Goal: Navigation & Orientation: Find specific page/section

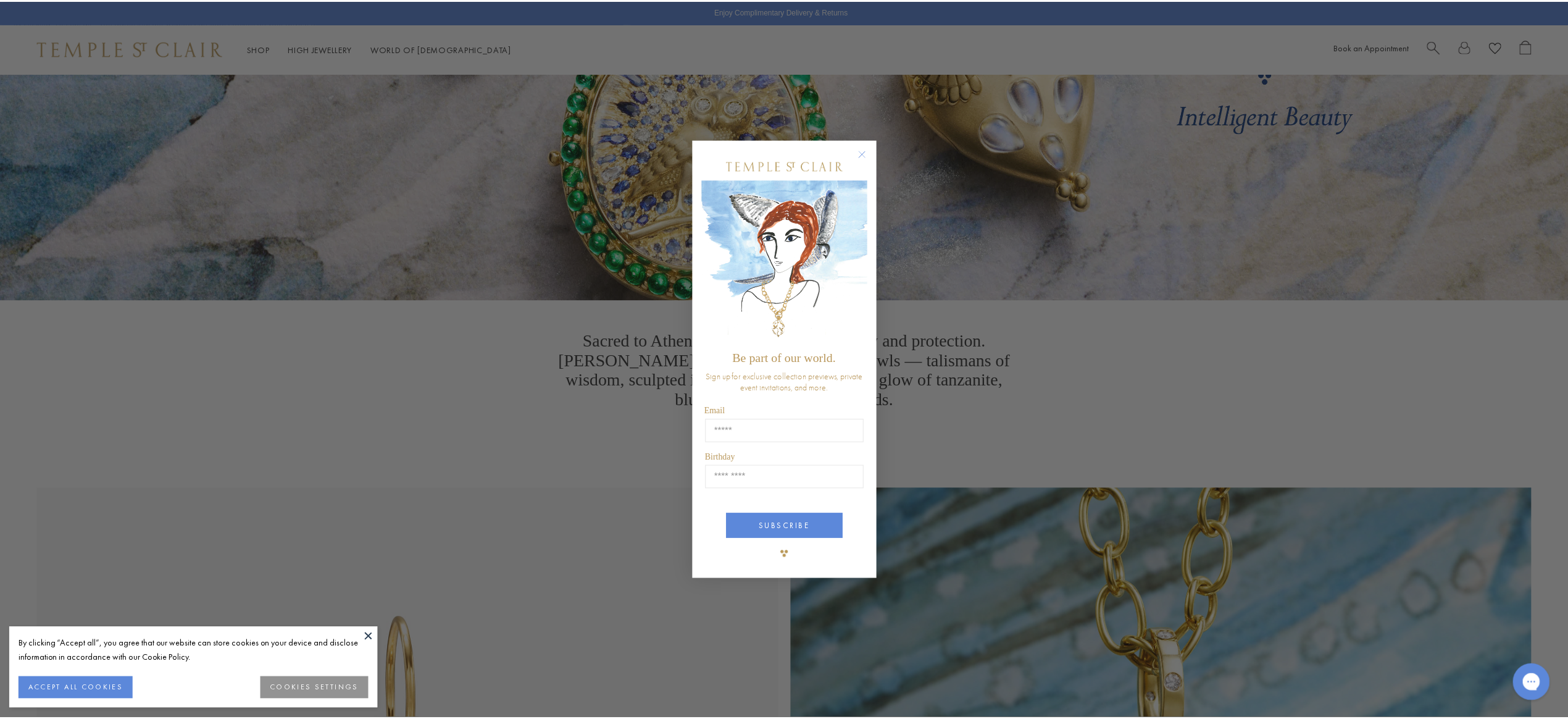
scroll to position [209, 0]
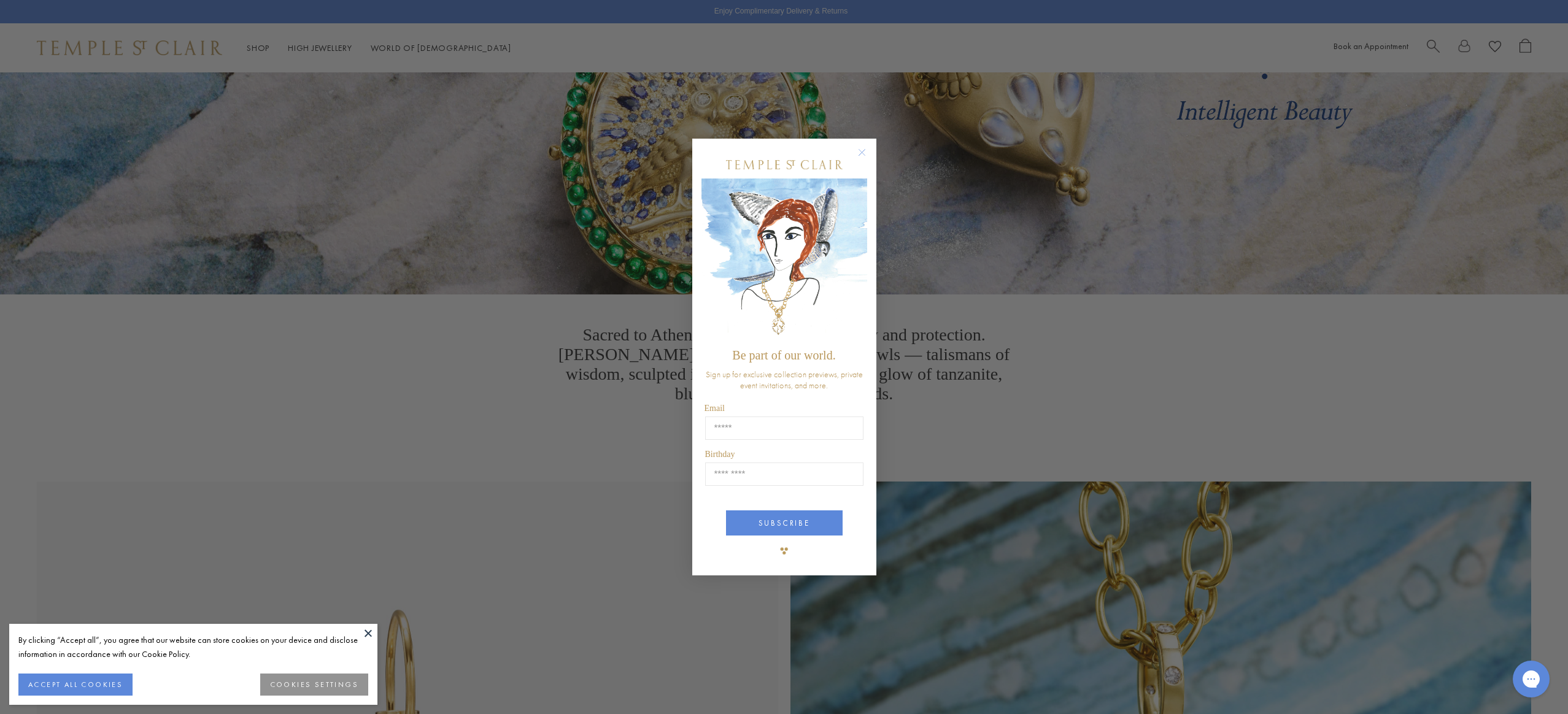
click at [863, 148] on circle "Close dialog" at bounding box center [861, 152] width 15 height 15
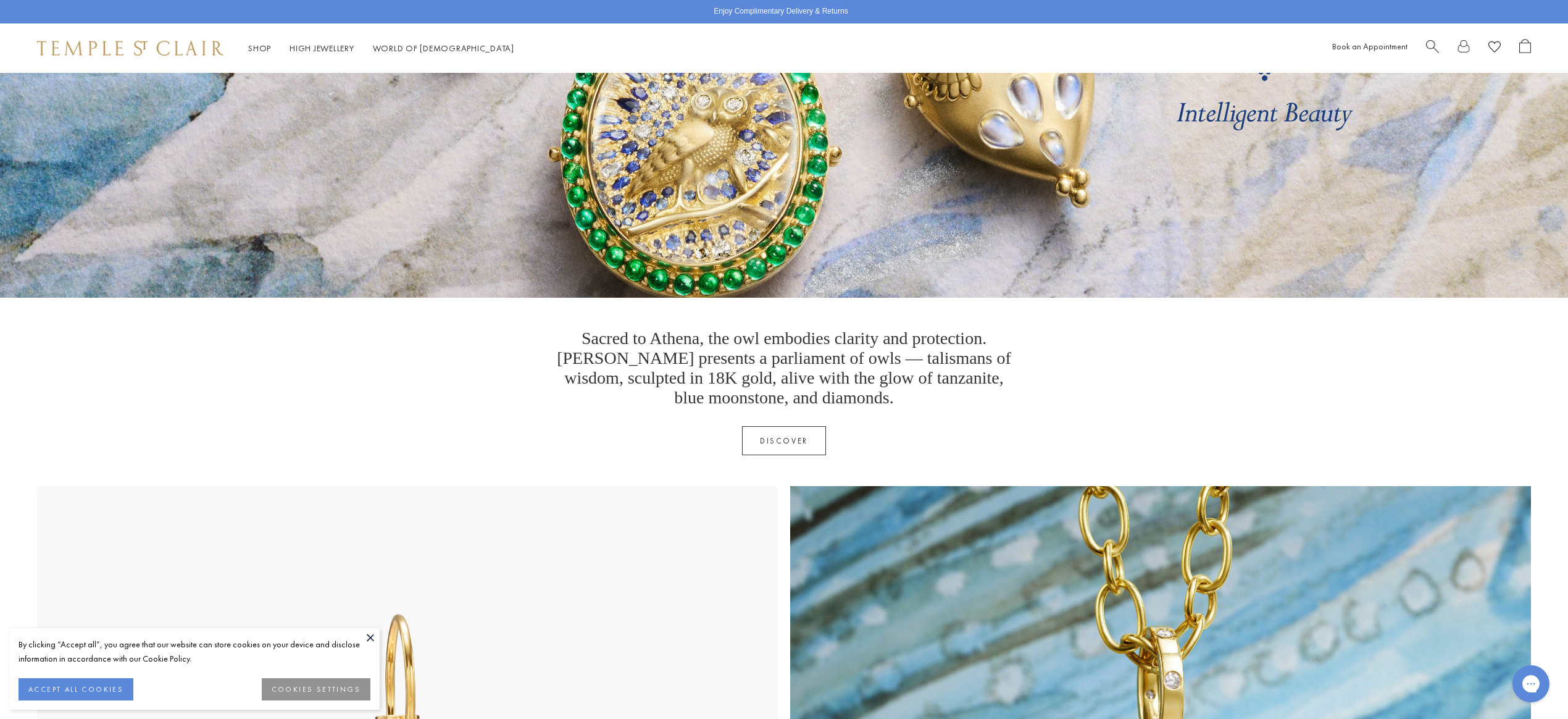
scroll to position [0, 0]
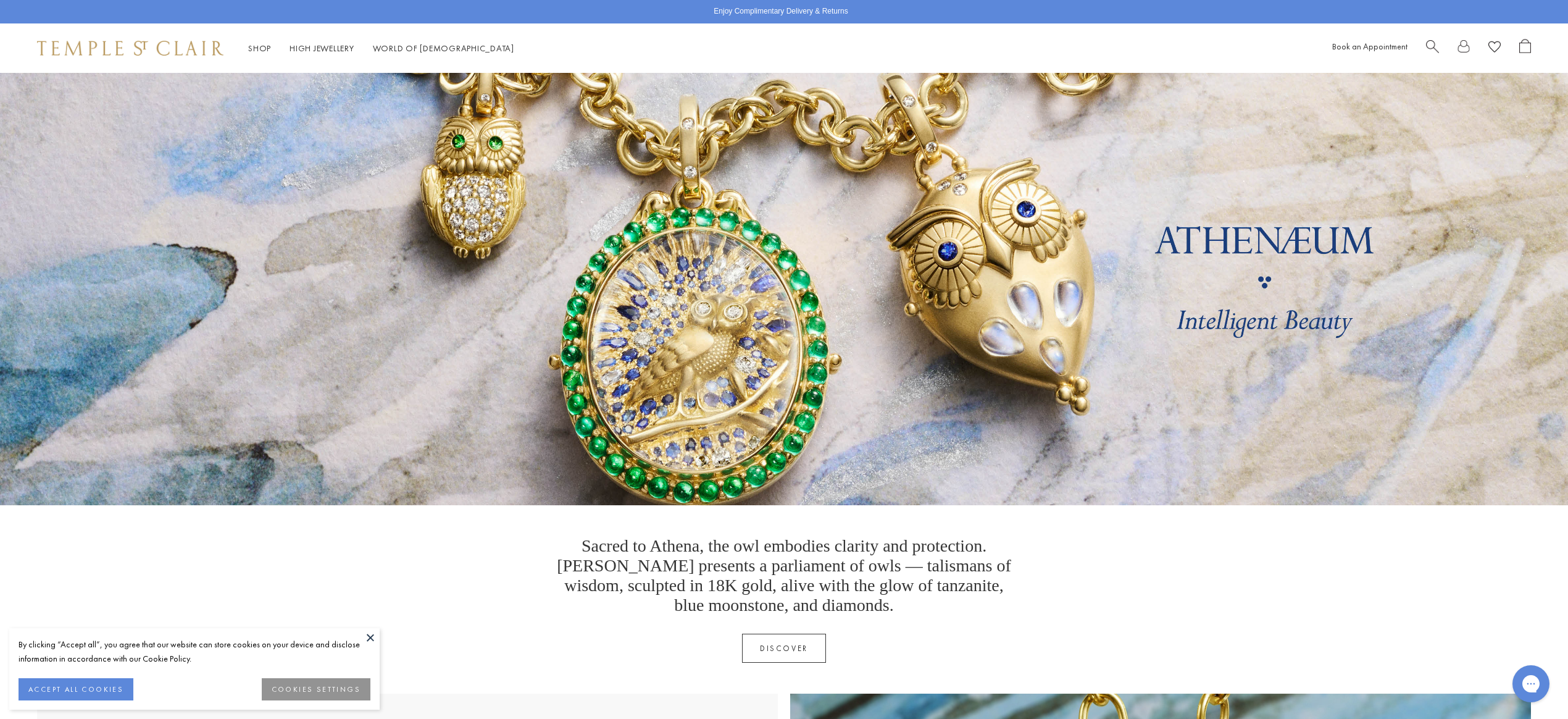
click at [690, 301] on link at bounding box center [784, 289] width 1568 height 432
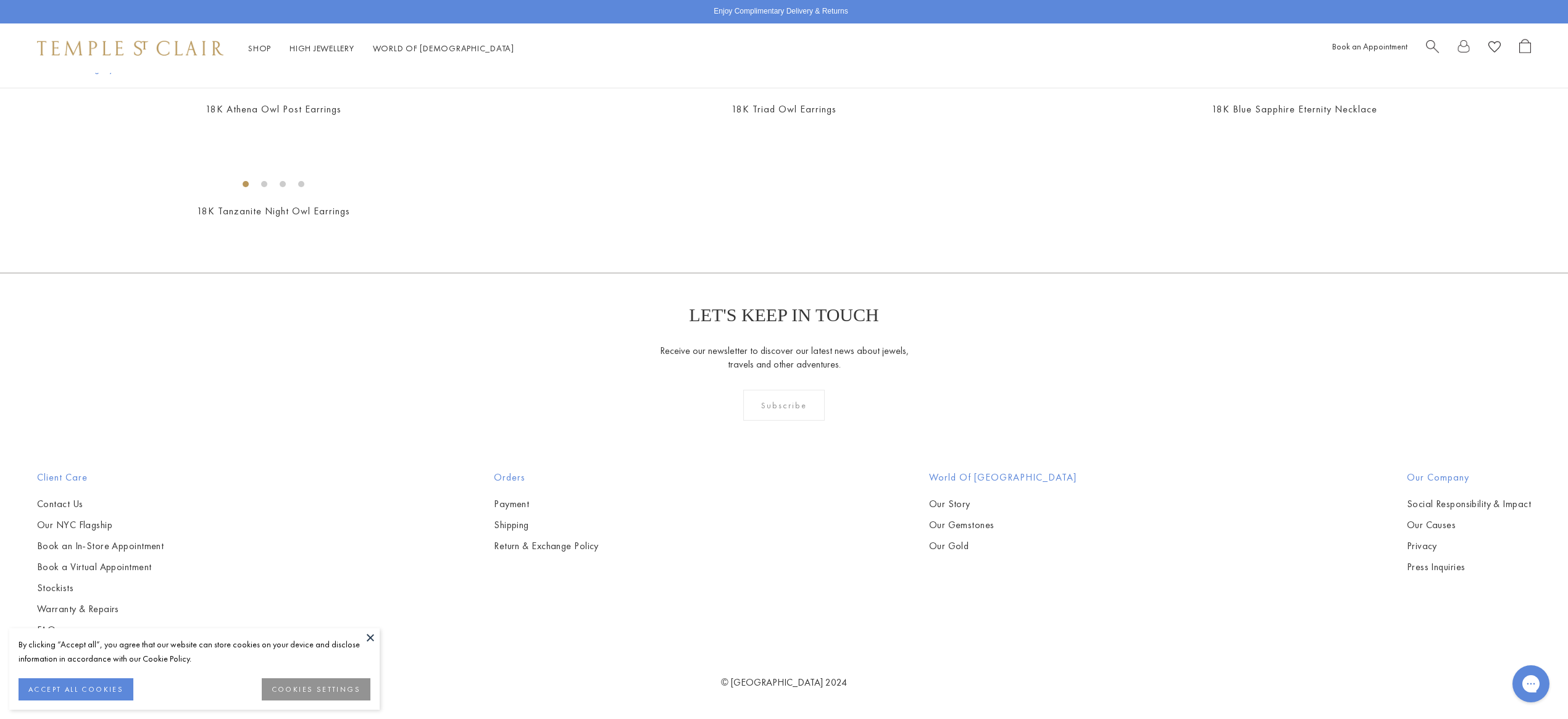
scroll to position [2723, 0]
click at [0, 0] on img at bounding box center [0, 0] width 0 height 0
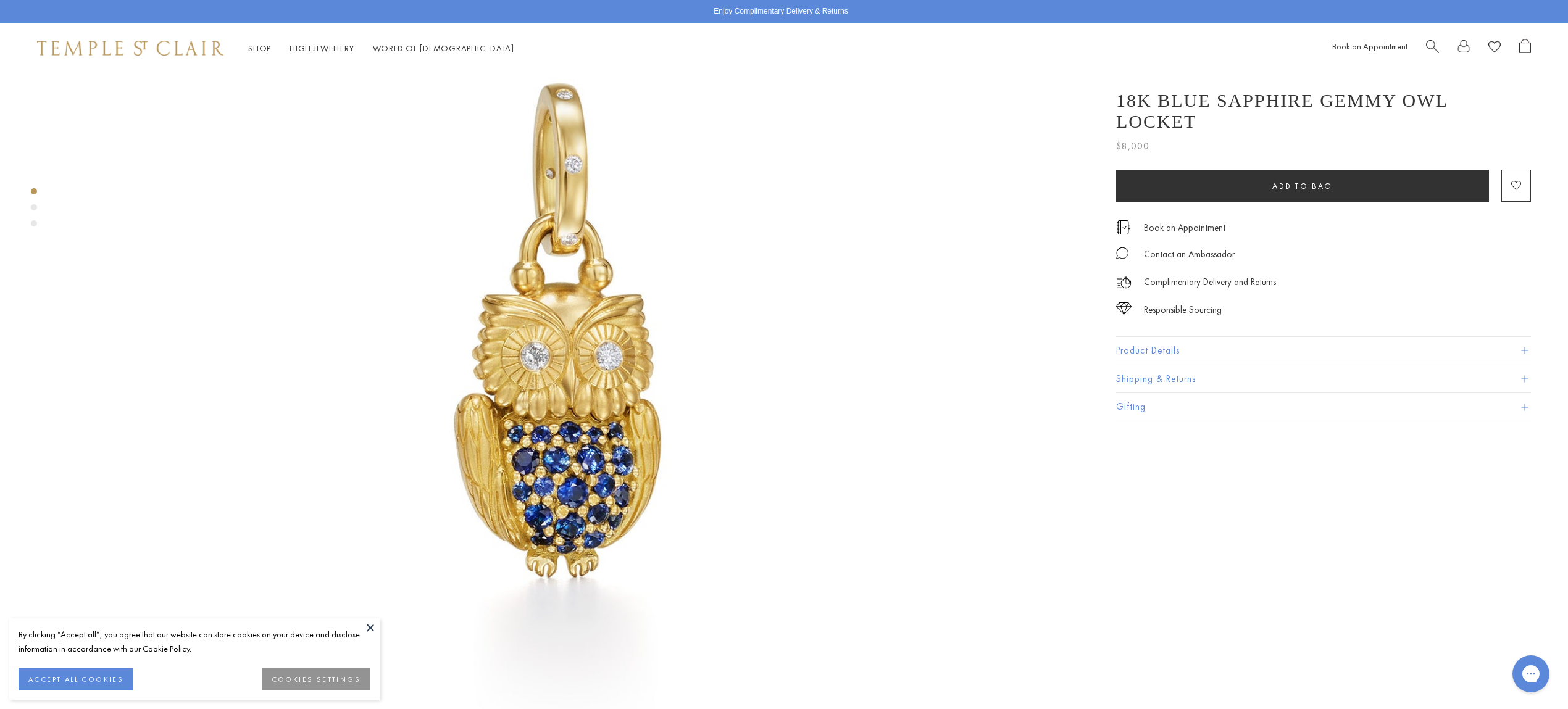
scroll to position [134, 0]
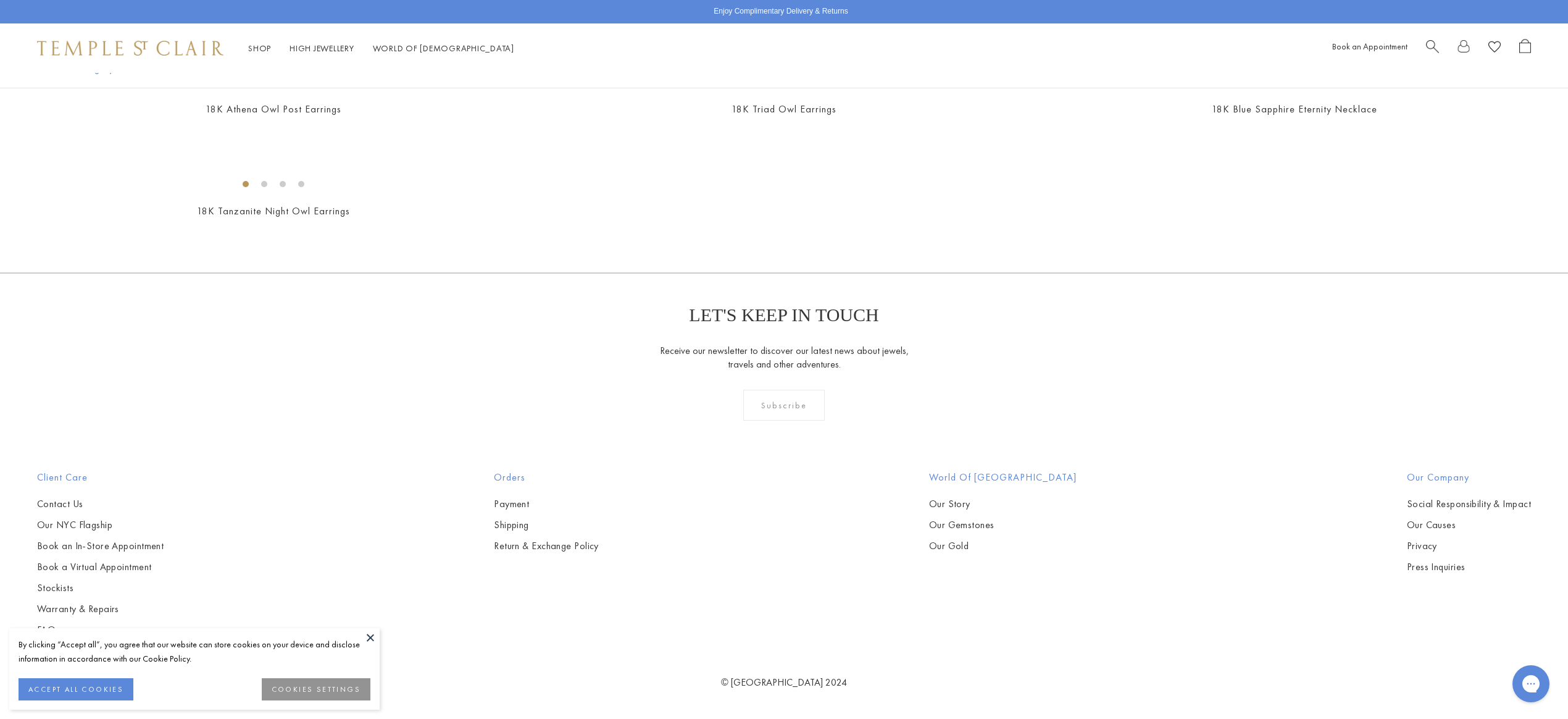
scroll to position [3134, 0]
click at [370, 632] on button at bounding box center [370, 637] width 18 height 18
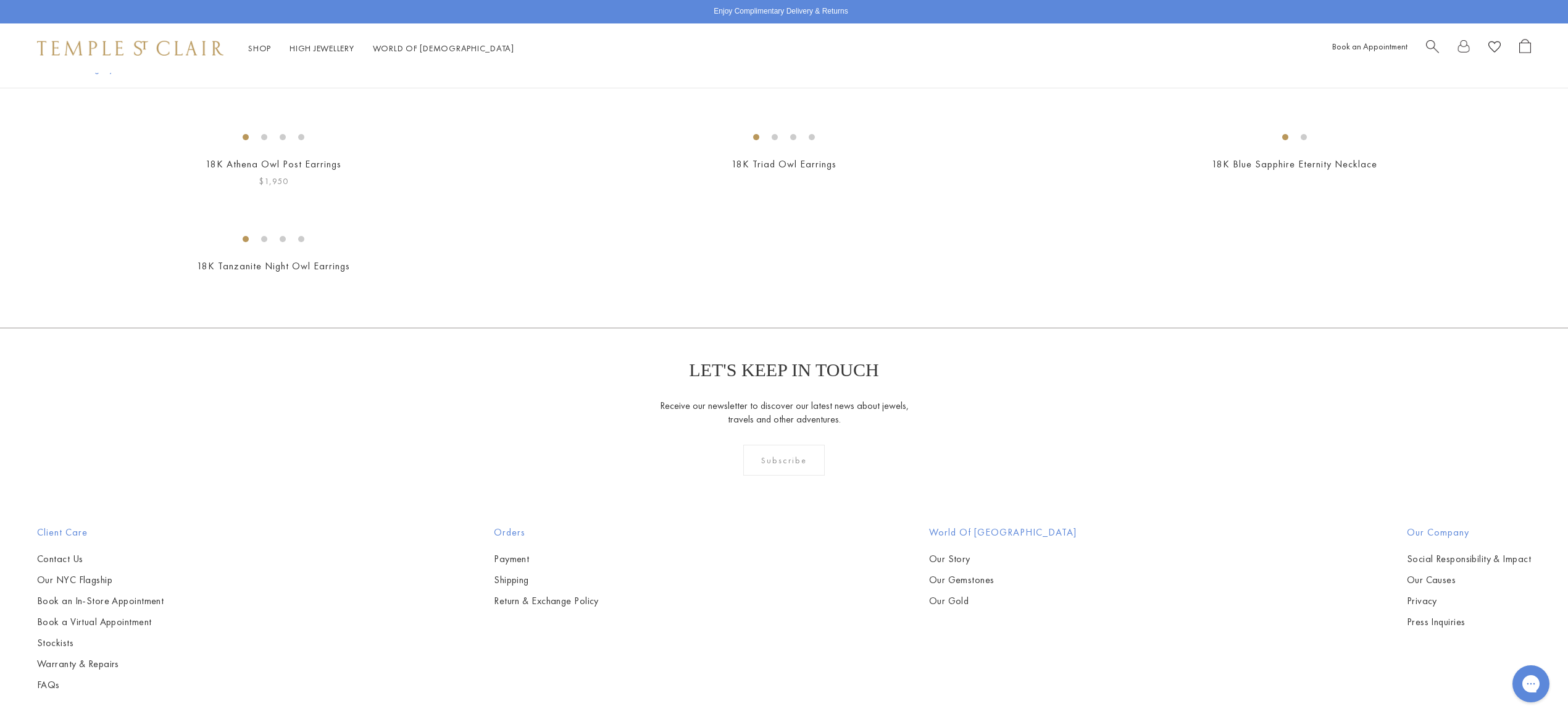
scroll to position [861, 0]
click at [0, 0] on img at bounding box center [0, 0] width 0 height 0
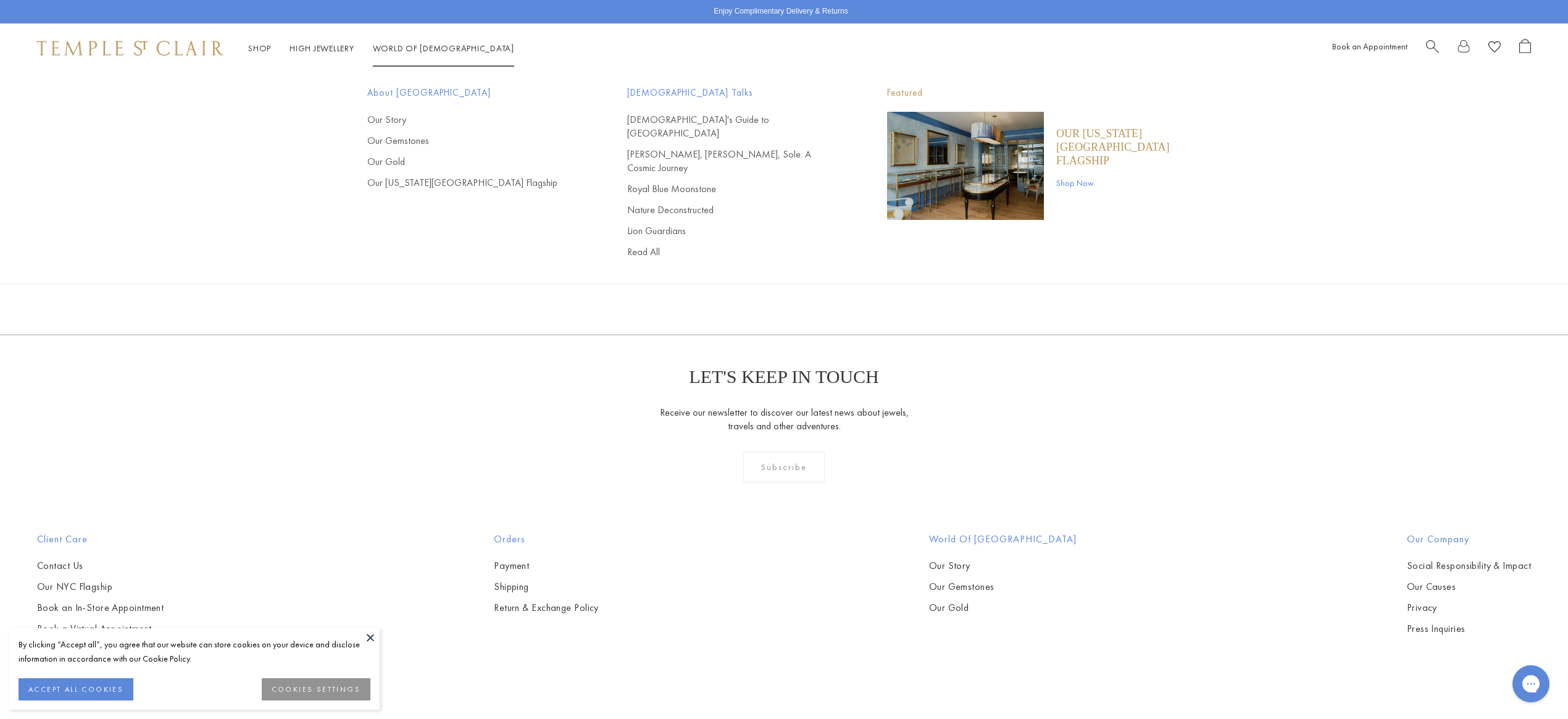
click at [1079, 176] on link "Shop Now" at bounding box center [1128, 182] width 144 height 13
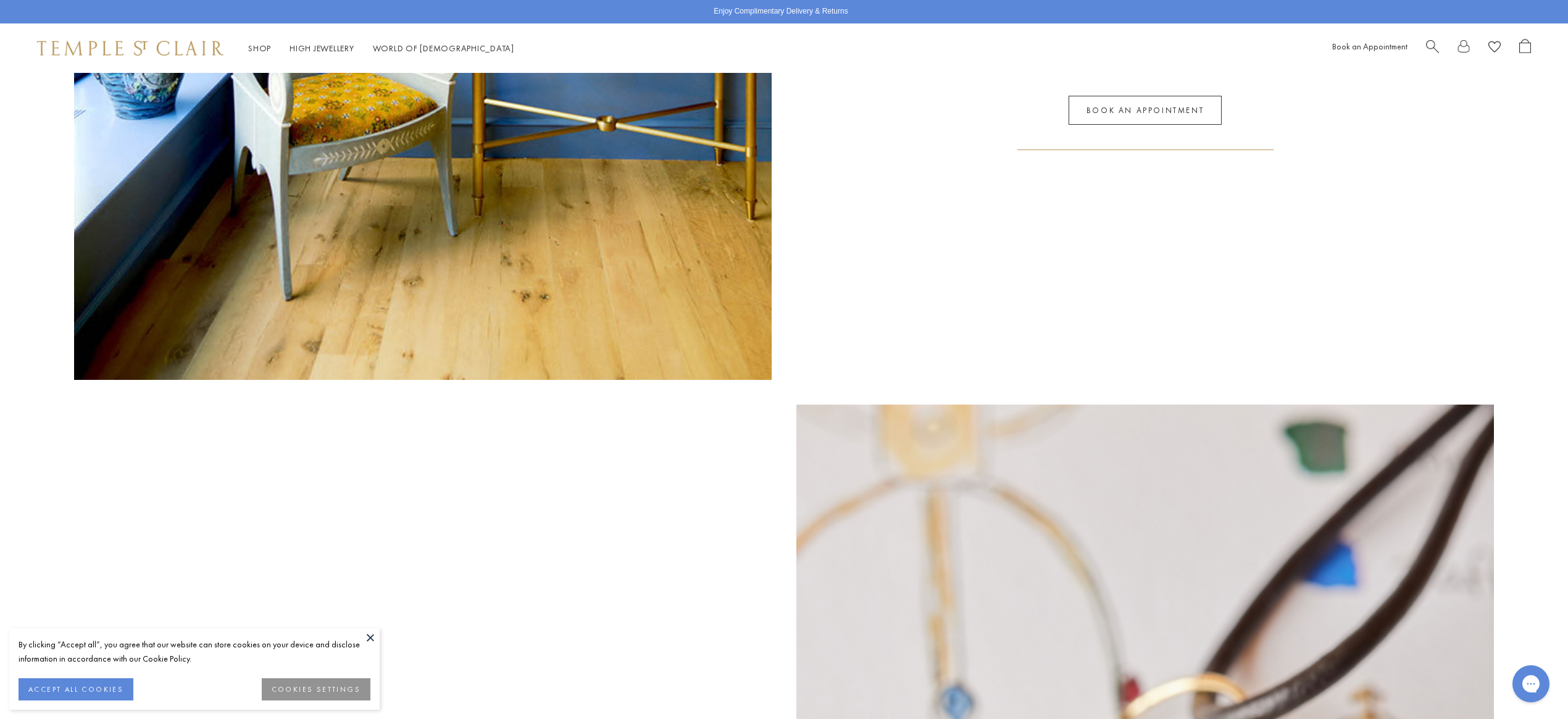
scroll to position [781, 0]
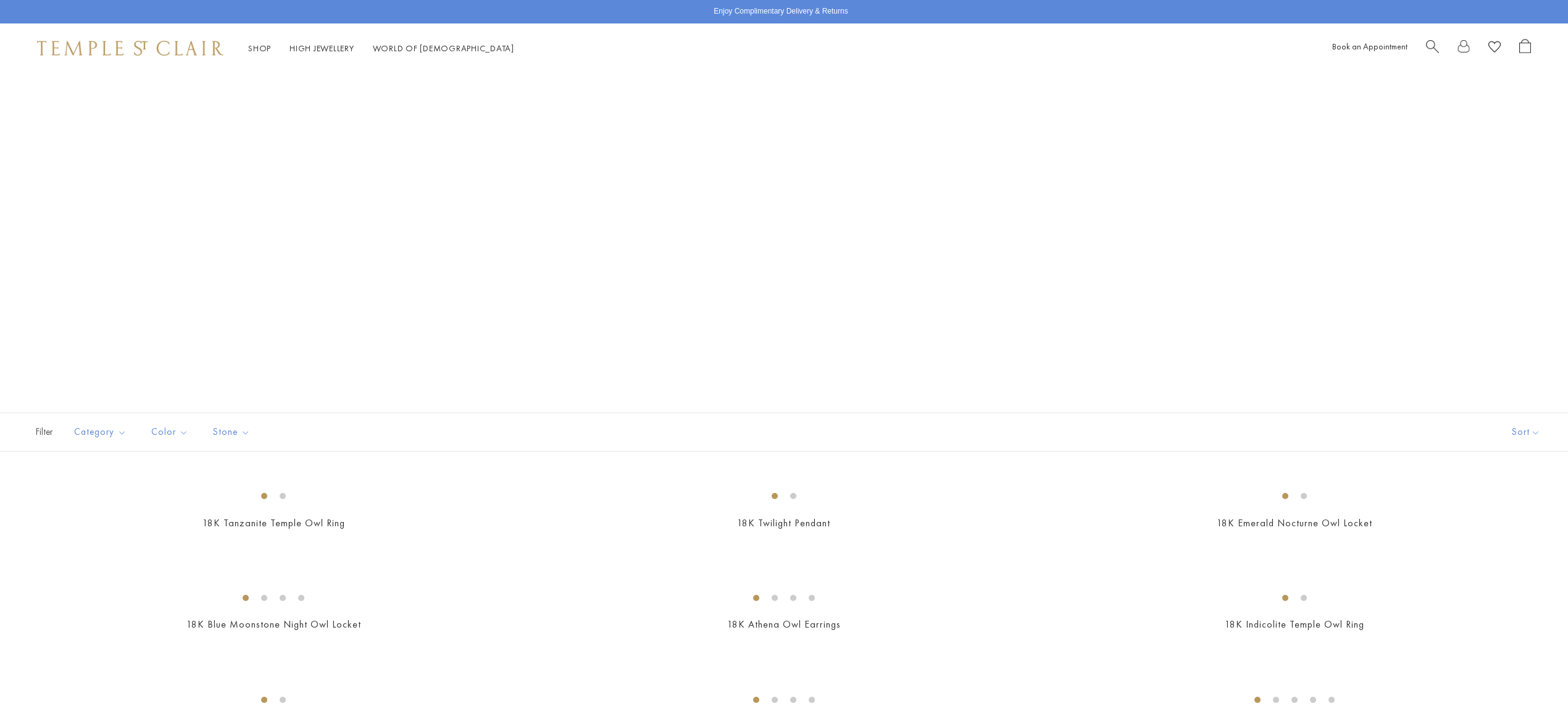
scroll to position [861, 0]
